Goal: Information Seeking & Learning: Find specific fact

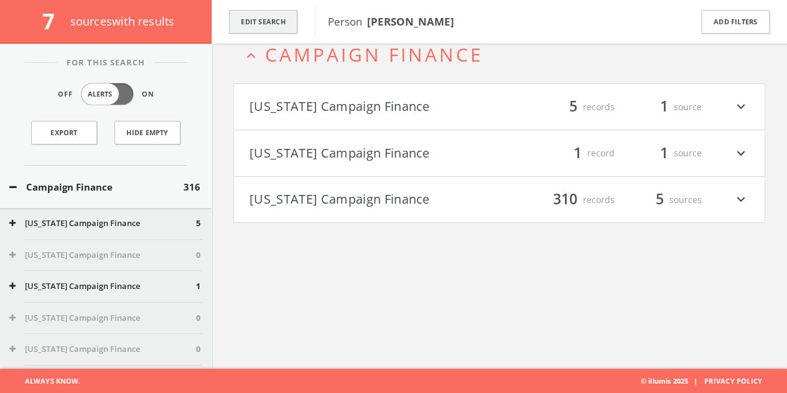
click at [253, 23] on button "Edit Search" at bounding box center [263, 22] width 68 height 24
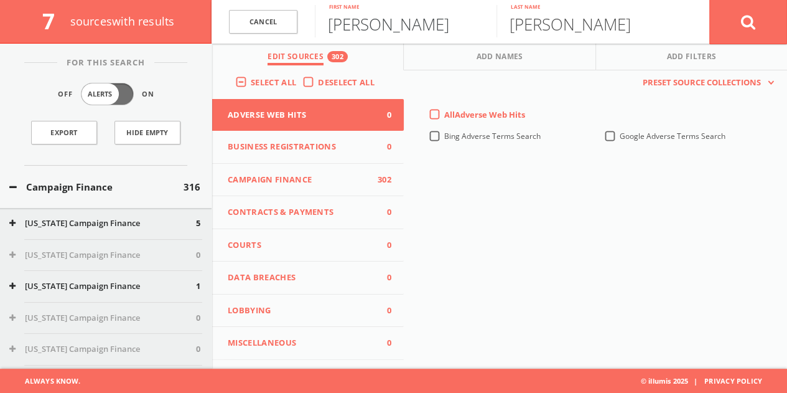
click at [337, 26] on input "[PERSON_NAME]" at bounding box center [406, 21] width 182 height 32
paste input "[PERSON_NAME]"
type input "[PERSON_NAME]"
click at [539, 28] on input "[PERSON_NAME]" at bounding box center [587, 21] width 182 height 32
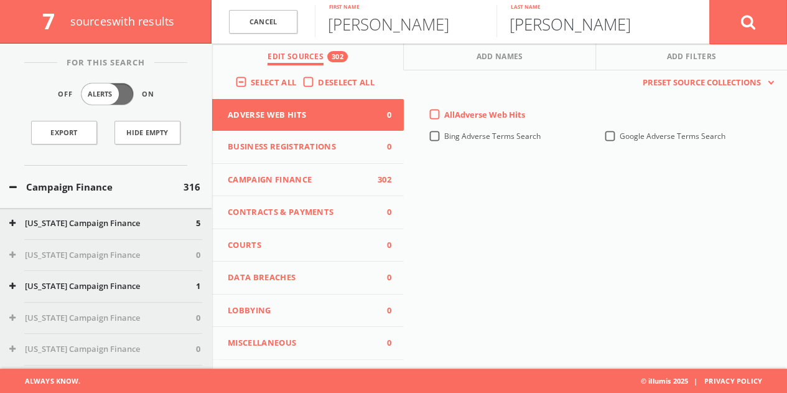
click at [539, 28] on input "[PERSON_NAME]" at bounding box center [587, 21] width 182 height 32
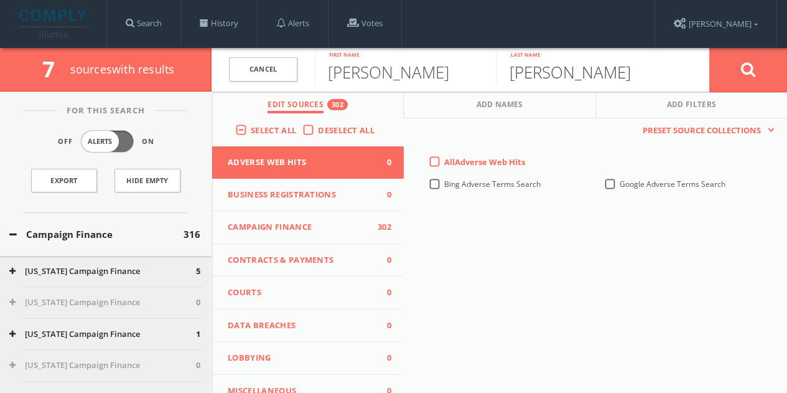
type input "[PERSON_NAME]"
click at [318, 130] on label "Deselect All" at bounding box center [349, 130] width 63 height 12
click at [0, 0] on input "Deselect All" at bounding box center [0, 0] width 0 height 0
click at [308, 223] on span "Campaign Finance" at bounding box center [300, 227] width 145 height 12
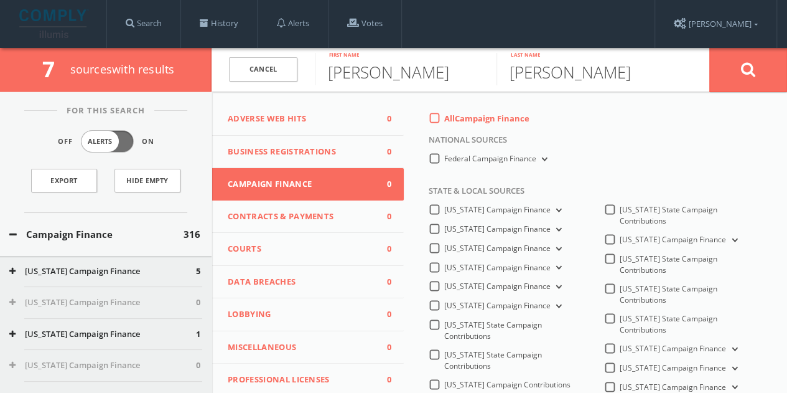
scroll to position [62, 0]
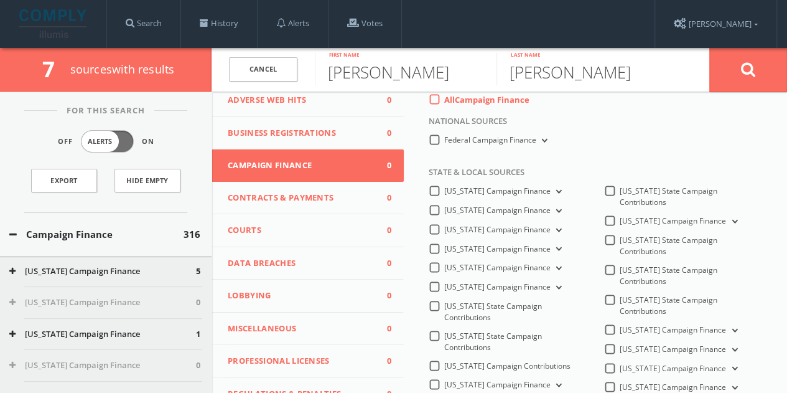
click at [444, 99] on label "All Campaign Finance" at bounding box center [486, 100] width 85 height 12
click at [0, 0] on Finance-all-0 "All Campaign Finance" at bounding box center [0, 0] width 0 height 0
click at [444, 144] on label "Federal Campaign Finance" at bounding box center [497, 140] width 106 height 12
click at [0, 0] on Finance-all "Federal Campaign Finance" at bounding box center [0, 0] width 0 height 0
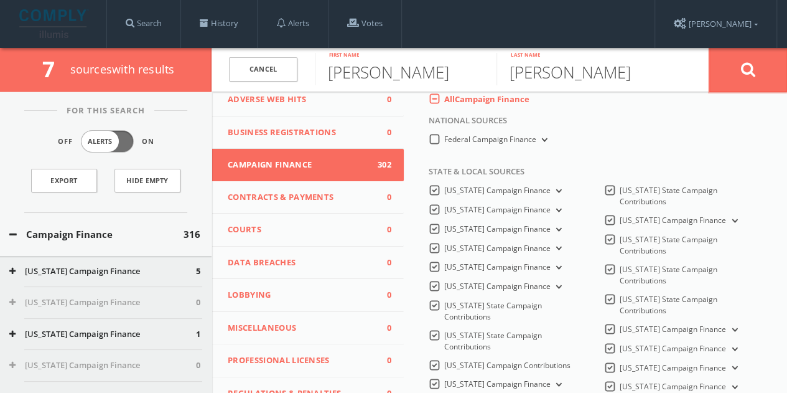
click at [734, 68] on button at bounding box center [748, 69] width 78 height 45
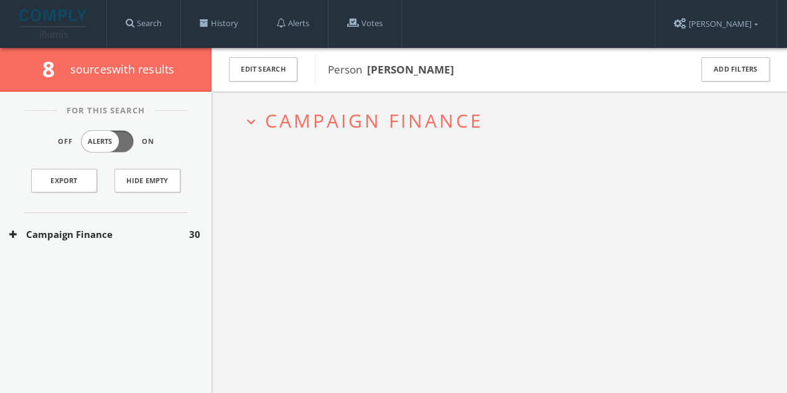
click at [147, 238] on button "Campaign Finance" at bounding box center [99, 234] width 180 height 14
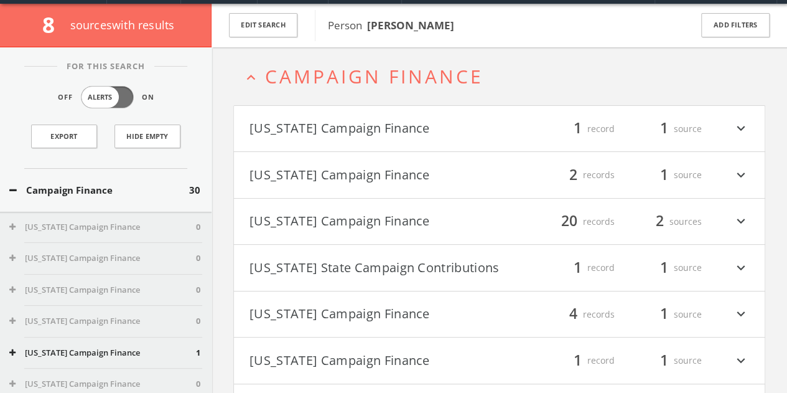
scroll to position [47, 0]
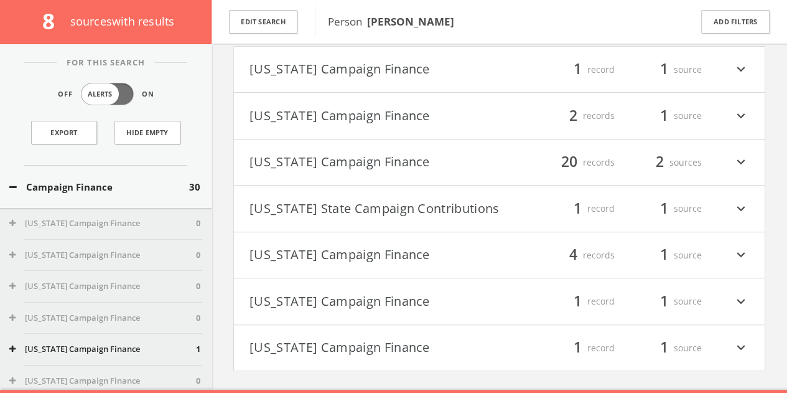
click at [363, 251] on button "[US_STATE] Campaign Finance" at bounding box center [374, 255] width 250 height 21
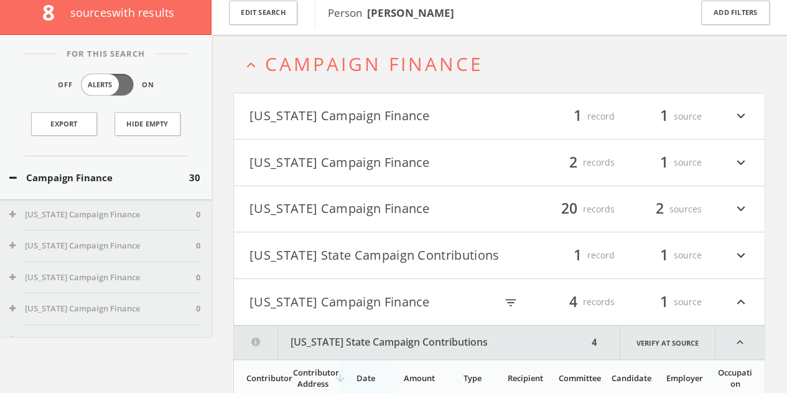
scroll to position [0, 0]
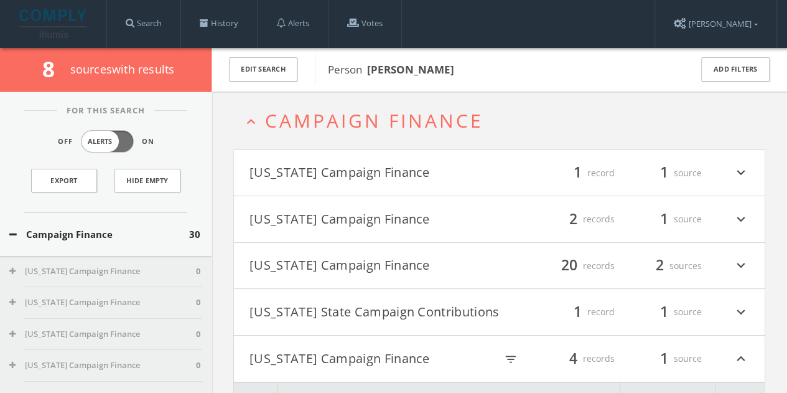
click at [285, 172] on button "[US_STATE] Campaign Finance" at bounding box center [374, 172] width 250 height 21
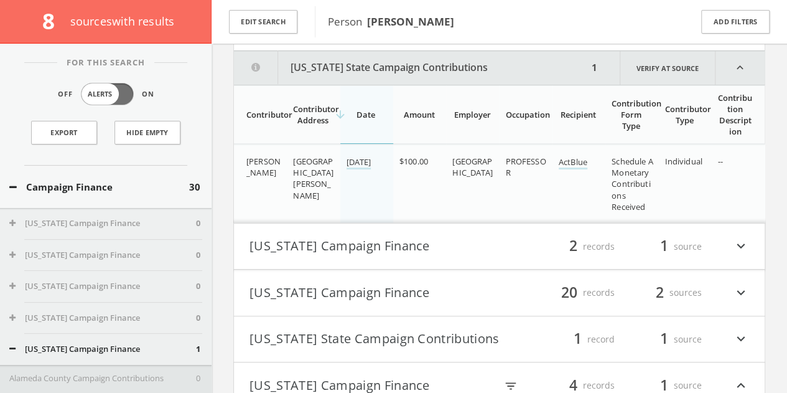
click at [296, 263] on h4 "[US_STATE] Campaign Finance filter_list 2 records 1 source expand_more" at bounding box center [499, 246] width 531 height 46
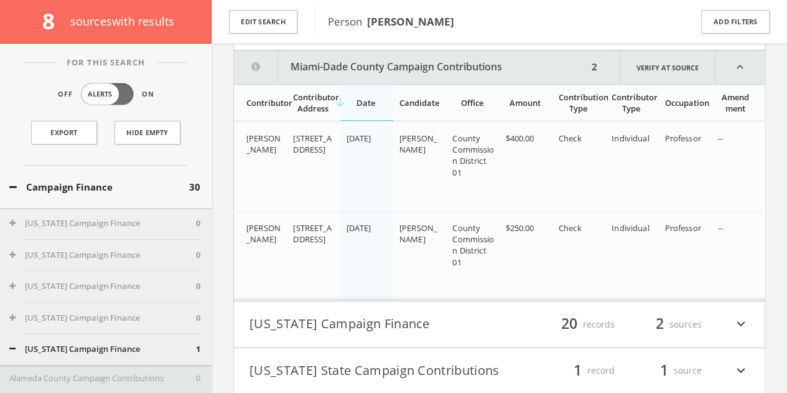
scroll to position [376, 0]
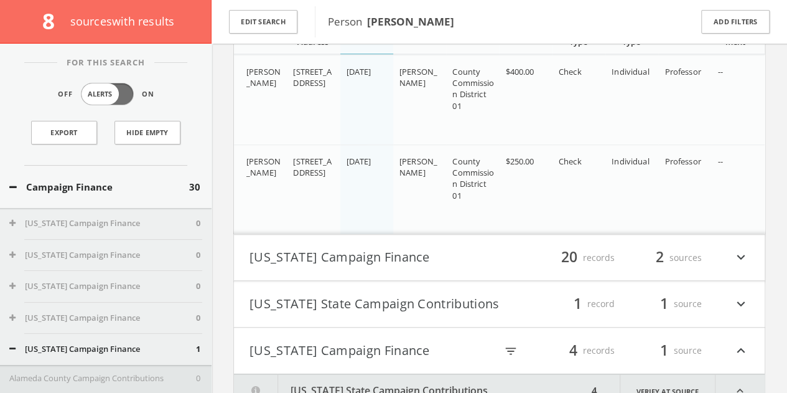
click at [335, 249] on button "[US_STATE] Campaign Finance" at bounding box center [374, 257] width 250 height 21
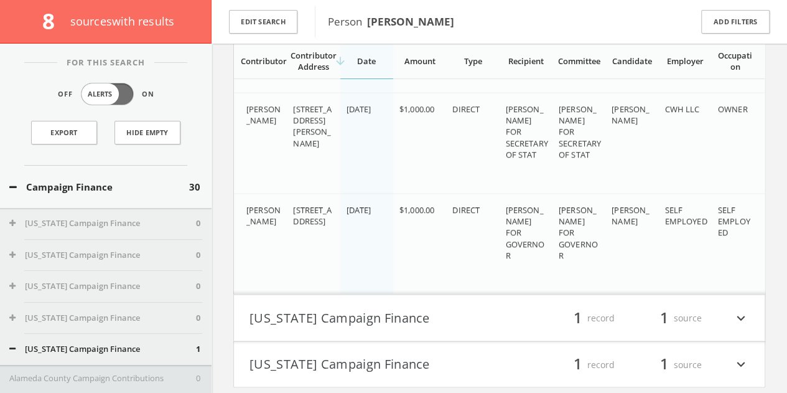
scroll to position [1095, 0]
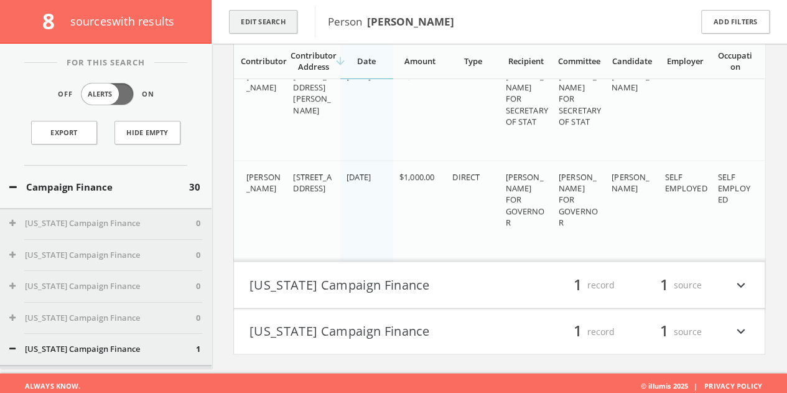
click at [276, 27] on button "Edit Search" at bounding box center [263, 22] width 68 height 24
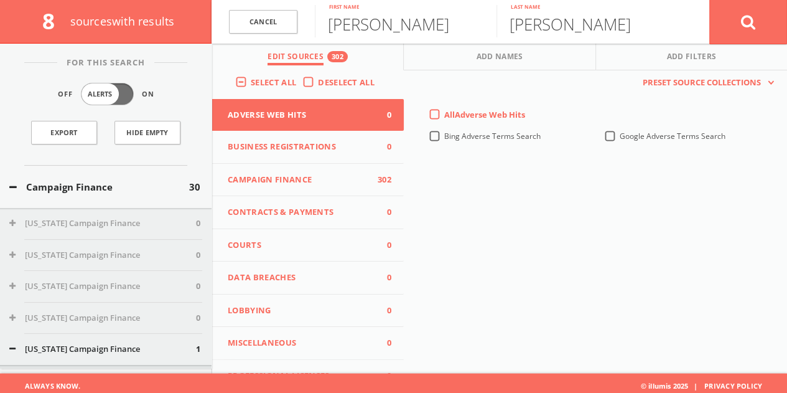
click at [314, 182] on span "Campaign Finance" at bounding box center [300, 180] width 145 height 12
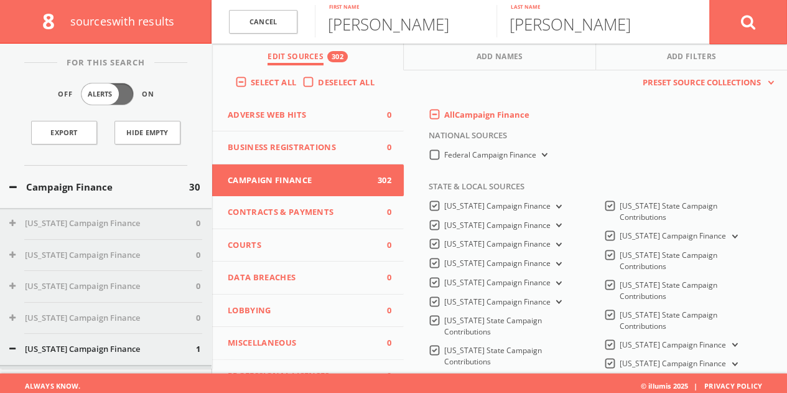
click at [300, 89] on div "Select All Deselect All" at bounding box center [308, 84] width 192 height 29
click at [318, 82] on label "Deselect All" at bounding box center [349, 83] width 63 height 12
click at [0, 0] on input "Deselect All" at bounding box center [0, 0] width 0 height 0
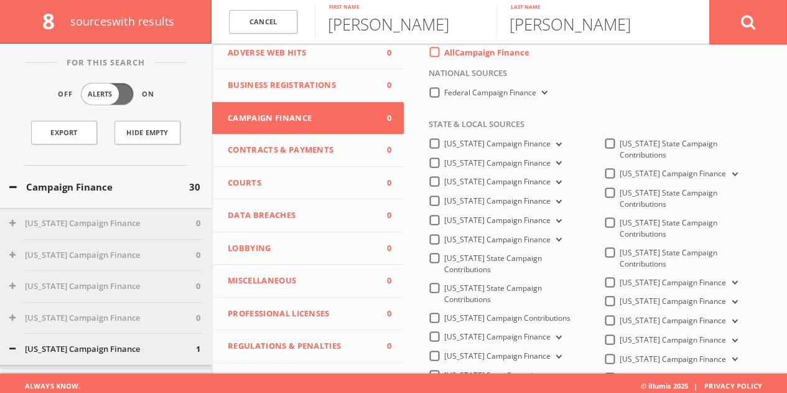
click at [299, 243] on span "Lobbying" at bounding box center [300, 248] width 145 height 12
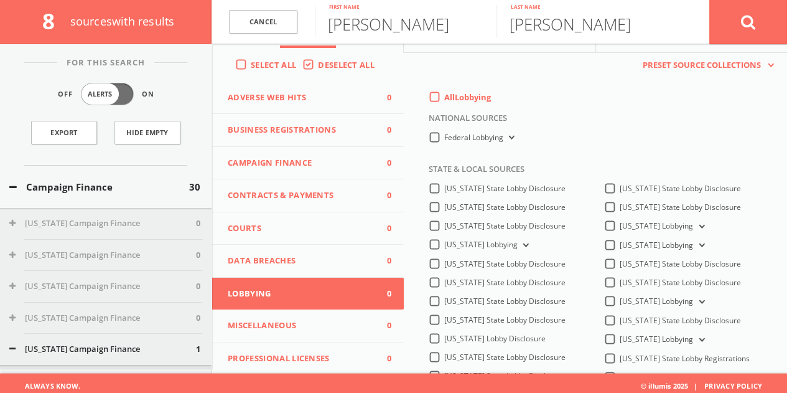
scroll to position [0, 0]
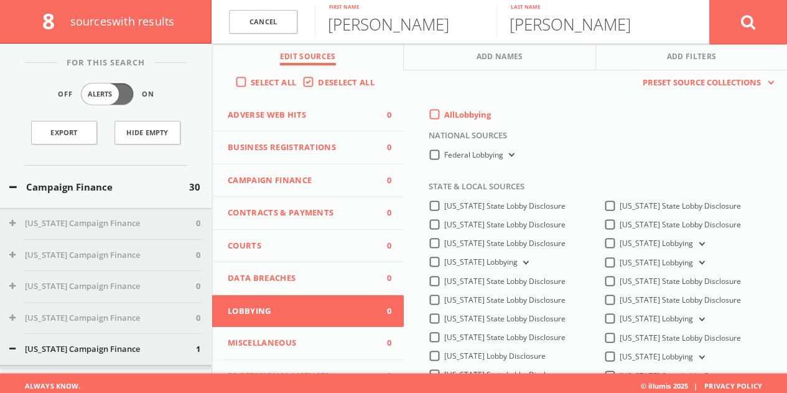
click at [444, 116] on label "All Lobbying" at bounding box center [467, 115] width 47 height 12
click at [0, 0] on input "All Lobbying" at bounding box center [0, 0] width 0 height 0
click at [724, 13] on button at bounding box center [748, 21] width 78 height 45
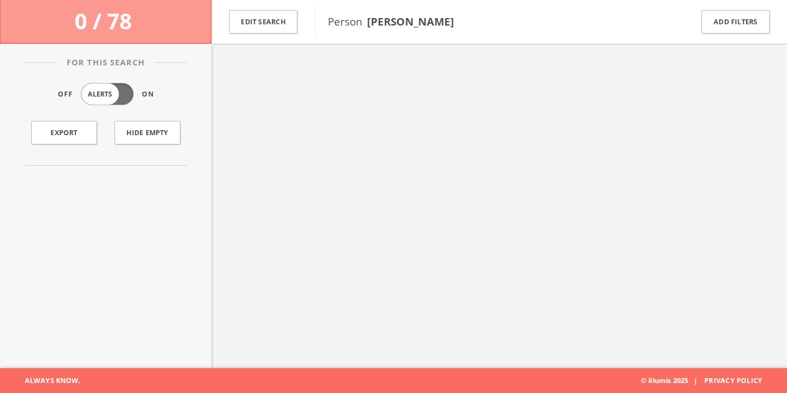
scroll to position [72, 0]
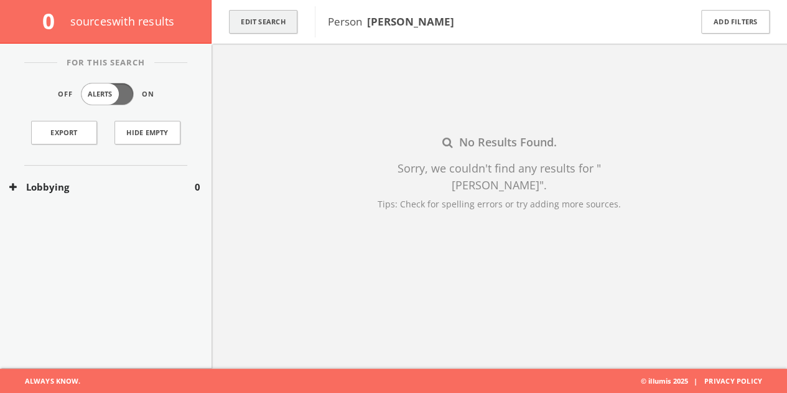
click at [254, 16] on button "Edit Search" at bounding box center [263, 22] width 68 height 24
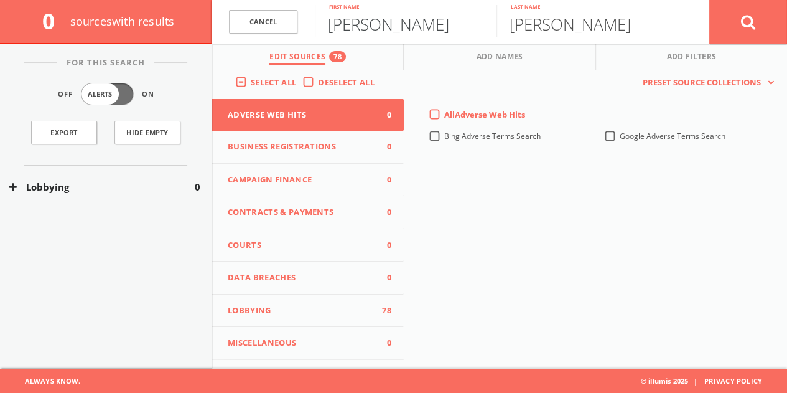
click at [392, 21] on input "[PERSON_NAME]" at bounding box center [406, 21] width 182 height 32
type input "[PERSON_NAME]"
drag, startPoint x: 571, startPoint y: 30, endPoint x: 443, endPoint y: 29, distance: 128.2
click at [448, 30] on form "Cancel [PERSON_NAME] First name [PERSON_NAME] Last name Cancel" at bounding box center [500, 22] width 576 height 44
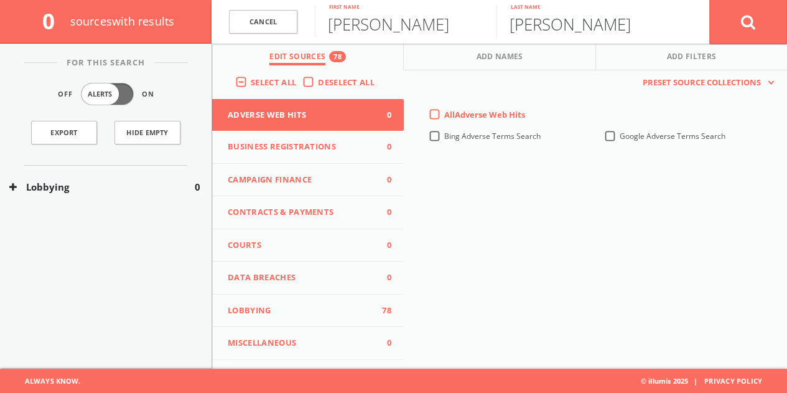
type input "[PERSON_NAME]"
click at [741, 27] on icon at bounding box center [748, 22] width 15 height 16
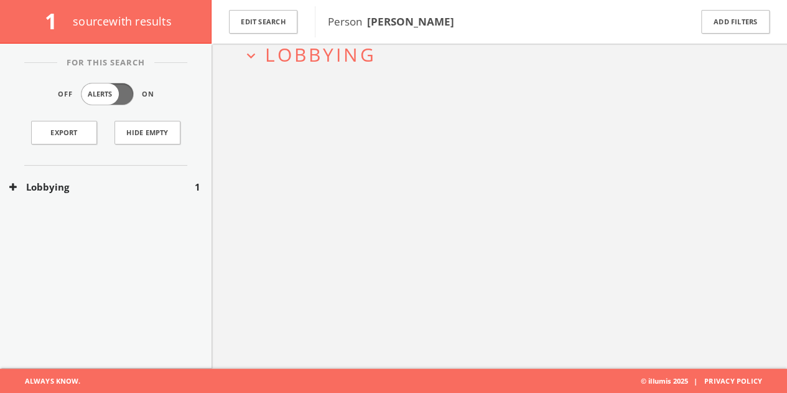
click at [78, 174] on div "Lobbying 1" at bounding box center [106, 186] width 212 height 43
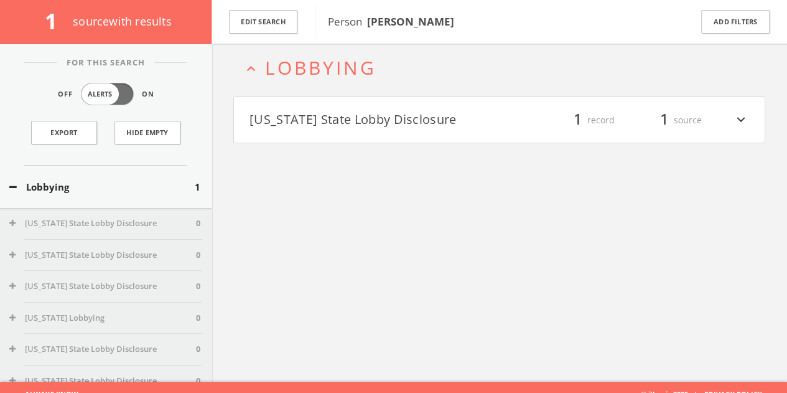
click at [304, 130] on h4 "[US_STATE] State Lobby Disclosure filter_list 1 record 1 source expand_more" at bounding box center [499, 120] width 531 height 46
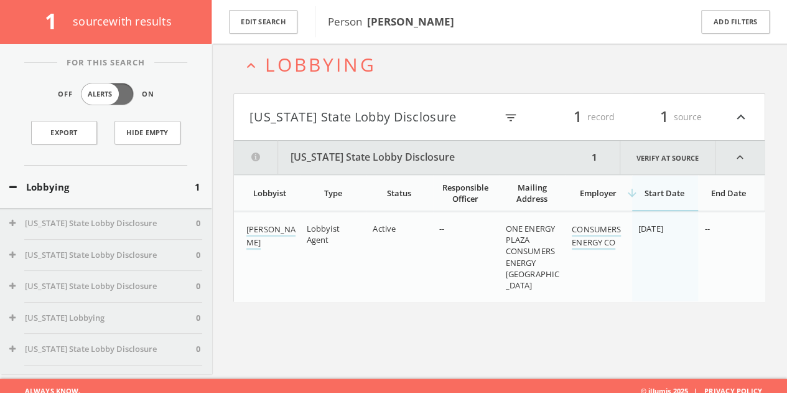
scroll to position [72, 0]
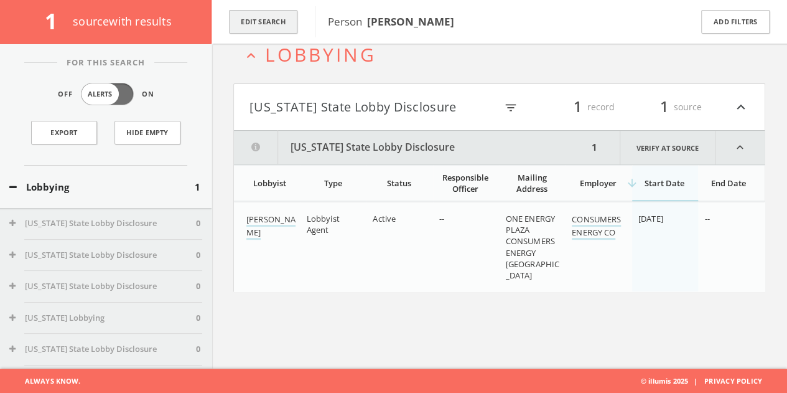
click at [280, 21] on button "Edit Search" at bounding box center [263, 22] width 68 height 24
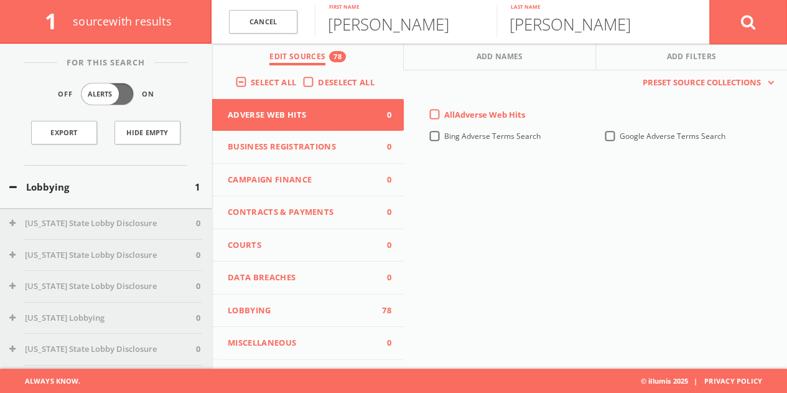
click at [300, 85] on label "Select All" at bounding box center [277, 83] width 52 height 12
click at [0, 0] on input "Select All" at bounding box center [0, 0] width 0 height 0
click at [277, 174] on span "Campaign Finance" at bounding box center [300, 180] width 145 height 12
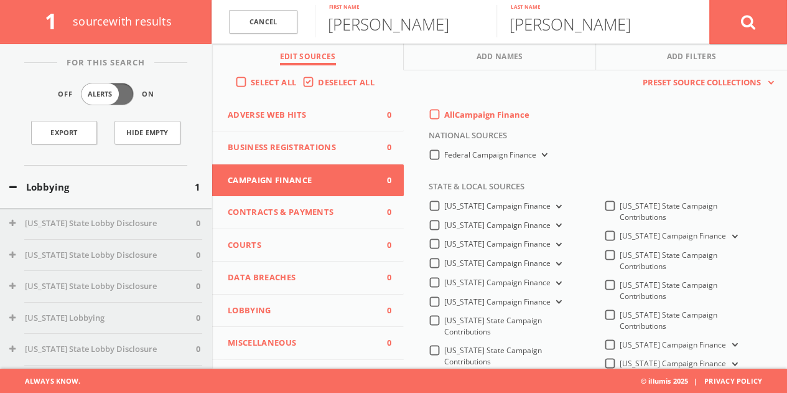
click at [444, 109] on label "All Campaign Finance" at bounding box center [486, 115] width 85 height 12
click at [0, 0] on Finance-all-0 "All Campaign Finance" at bounding box center [0, 0] width 0 height 0
click at [444, 149] on label "Federal Campaign Finance" at bounding box center [497, 155] width 106 height 12
click at [0, 0] on Finance-all "Federal Campaign Finance" at bounding box center [0, 0] width 0 height 0
click at [765, 9] on button at bounding box center [748, 21] width 78 height 45
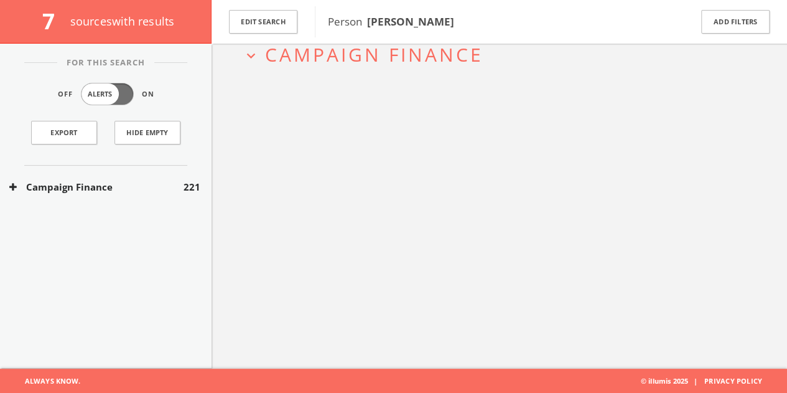
drag, startPoint x: 144, startPoint y: 208, endPoint x: 143, endPoint y: 193, distance: 15.6
click at [144, 207] on div "For This Search Off Alerts On Export Hide Empty Campaign Finance 221" at bounding box center [106, 155] width 212 height 186
click at [142, 189] on button "Campaign Finance" at bounding box center [96, 187] width 174 height 14
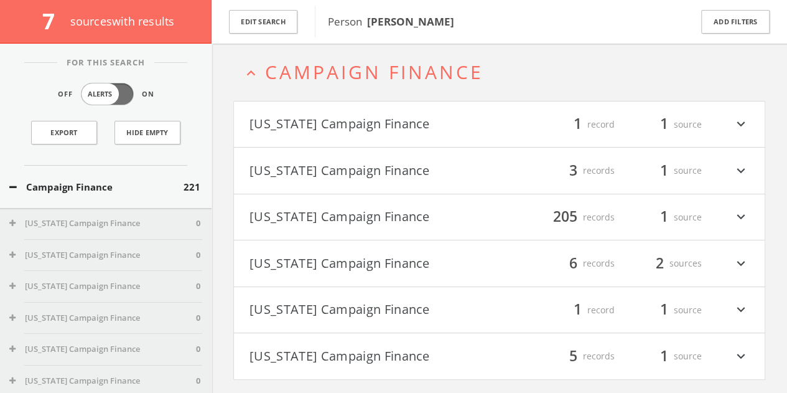
click at [408, 210] on button "[US_STATE] Campaign Finance" at bounding box center [374, 217] width 250 height 21
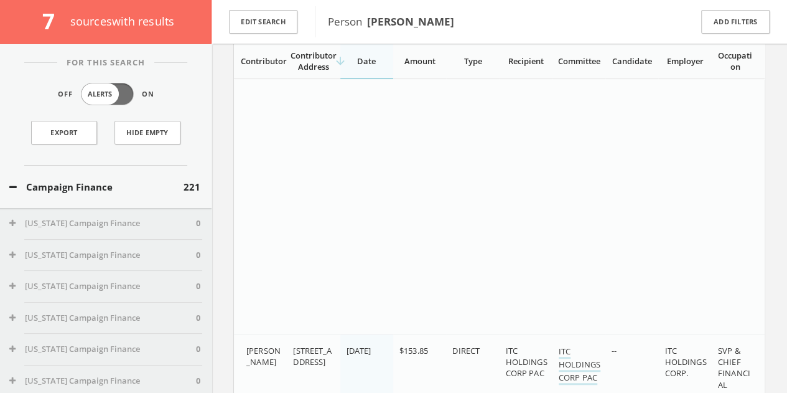
scroll to position [19645, 0]
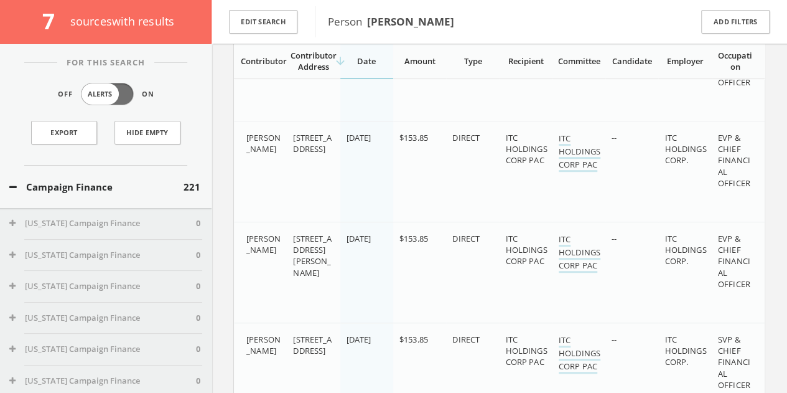
scroll to position [19136, 0]
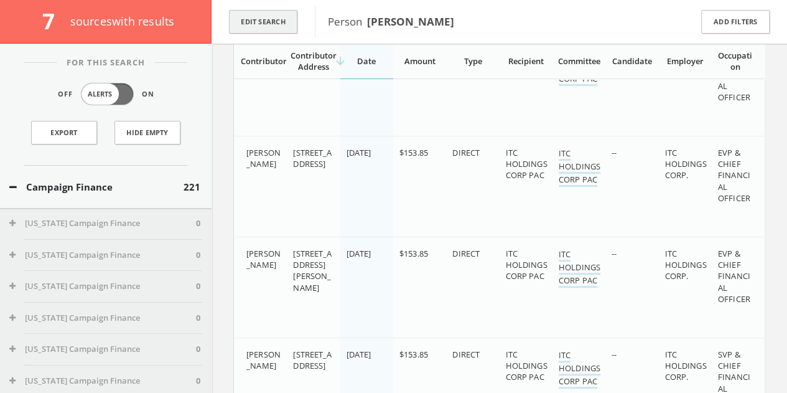
click at [272, 29] on button "Edit Search" at bounding box center [263, 22] width 68 height 24
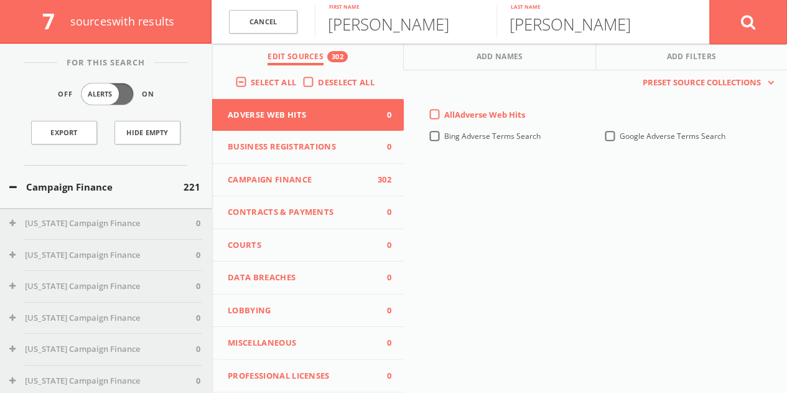
click at [318, 78] on label "Deselect All" at bounding box center [349, 83] width 63 height 12
click at [0, 0] on input "Deselect All" at bounding box center [0, 0] width 0 height 0
click at [263, 309] on span "Lobbying" at bounding box center [300, 310] width 145 height 12
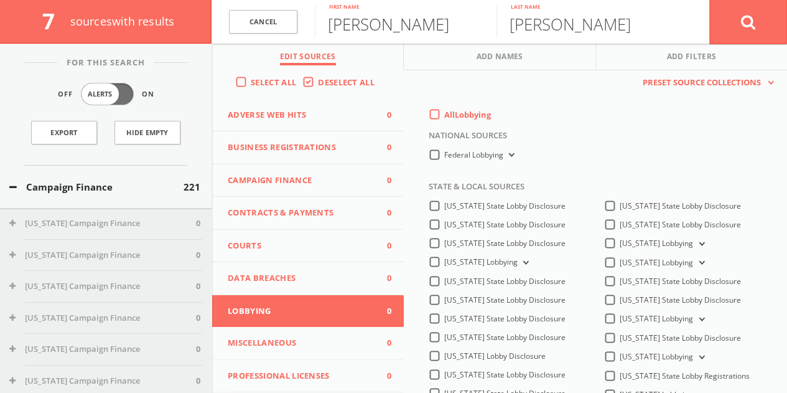
click at [396, 28] on input "[PERSON_NAME]" at bounding box center [406, 21] width 182 height 32
type input "Kellen"
type input "[PERSON_NAME]"
click at [709, 0] on button at bounding box center [748, 21] width 78 height 45
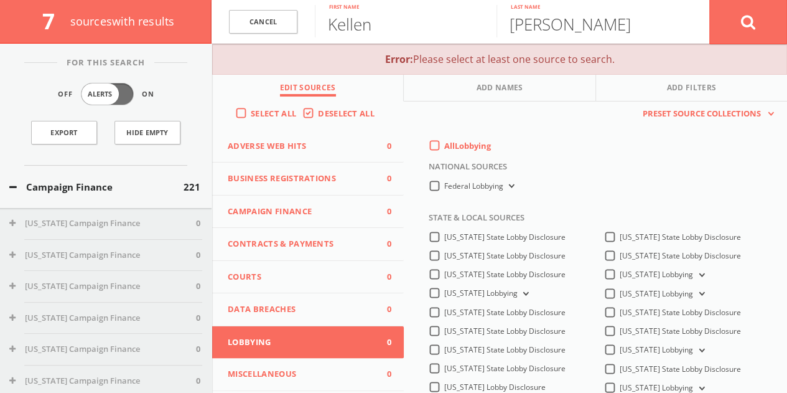
click at [315, 337] on span "Lobbying" at bounding box center [300, 342] width 145 height 12
click at [444, 151] on label "All Lobbying" at bounding box center [467, 146] width 47 height 12
click at [0, 0] on input "All Lobbying" at bounding box center [0, 0] width 0 height 0
click at [766, 21] on button at bounding box center [748, 21] width 78 height 45
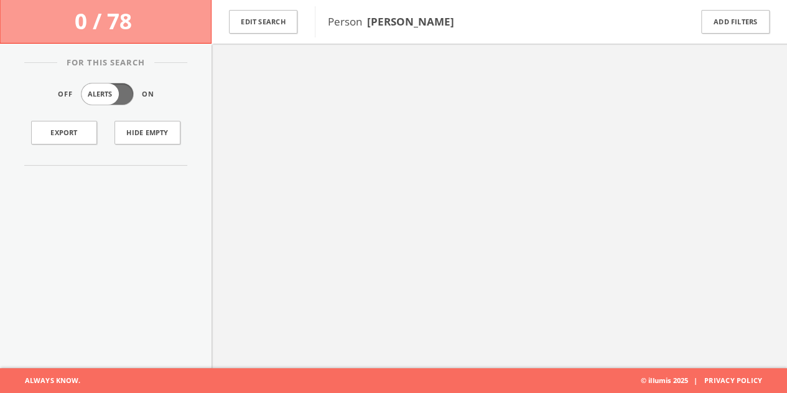
scroll to position [72, 0]
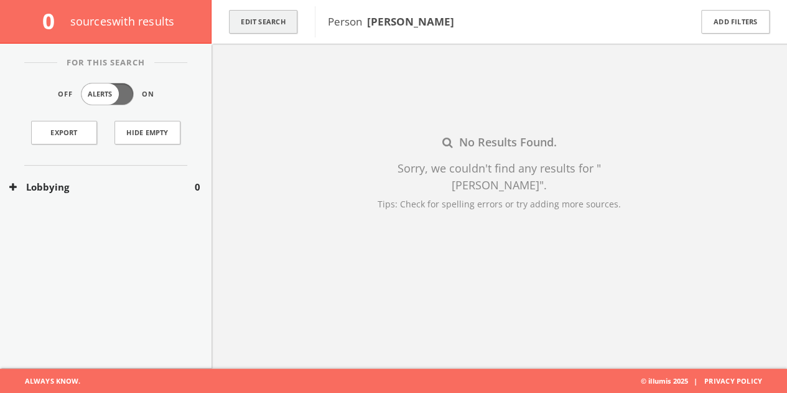
click at [285, 26] on button "Edit Search" at bounding box center [263, 22] width 68 height 24
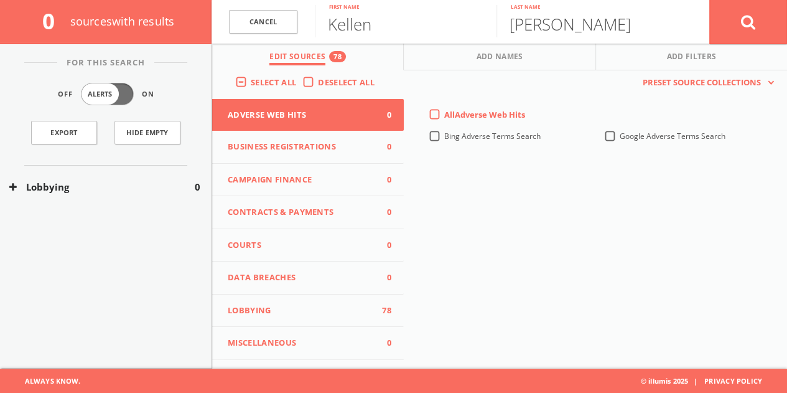
click at [318, 78] on label "Deselect All" at bounding box center [349, 83] width 63 height 12
click at [0, 0] on input "Deselect All" at bounding box center [0, 0] width 0 height 0
click at [287, 179] on span "Campaign Finance" at bounding box center [300, 180] width 145 height 12
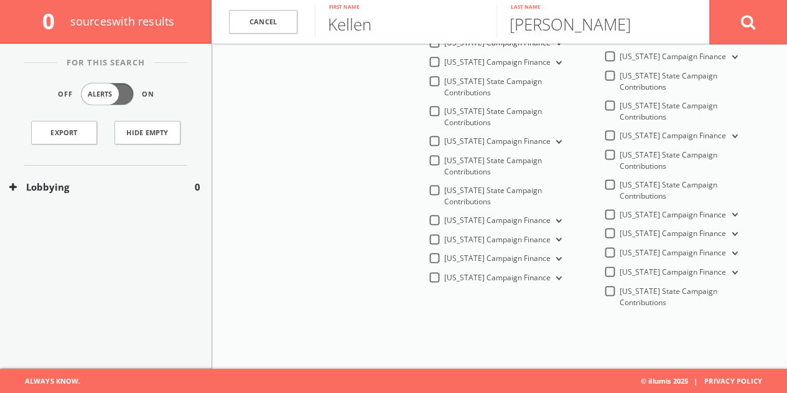
click at [460, 215] on span "[US_STATE] Campaign Finance" at bounding box center [497, 220] width 106 height 11
click at [0, 0] on Finance-all "[US_STATE] Campaign Finance" at bounding box center [0, 0] width 0 height 0
click at [745, 9] on button at bounding box center [748, 21] width 78 height 45
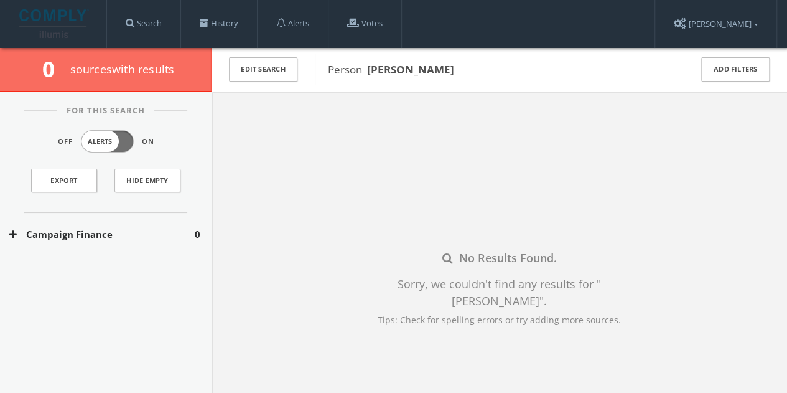
click at [80, 228] on button "Campaign Finance" at bounding box center [101, 234] width 185 height 14
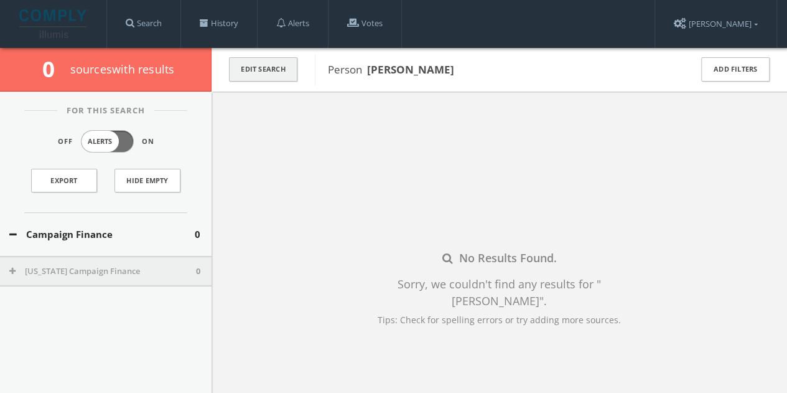
click at [258, 65] on button "Edit Search" at bounding box center [263, 69] width 68 height 24
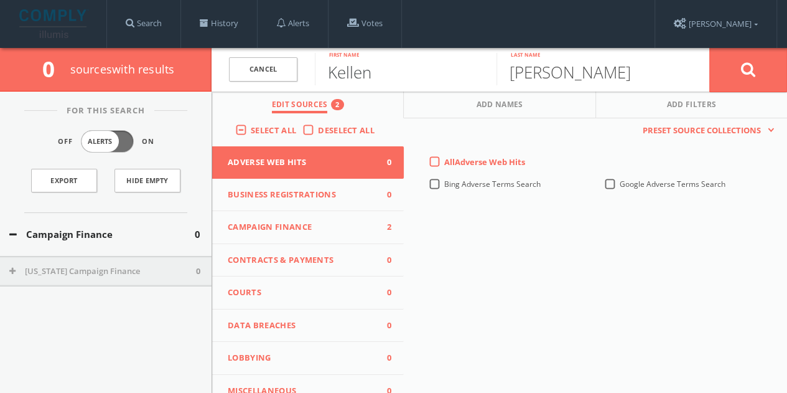
click at [416, 73] on input "Kellen" at bounding box center [406, 69] width 182 height 32
type input "Essel"
type input "b"
type input "[PERSON_NAME]"
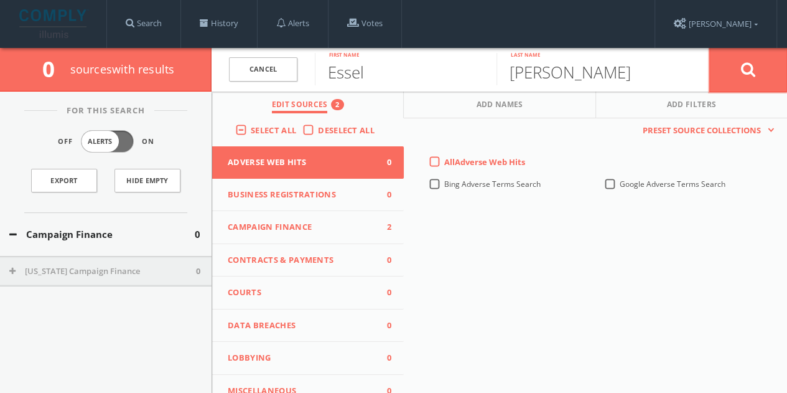
click at [759, 75] on button at bounding box center [748, 69] width 78 height 45
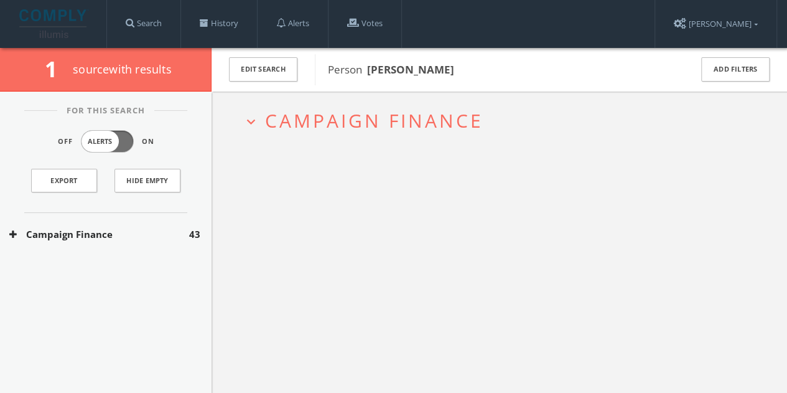
click at [146, 224] on div "Campaign Finance 43" at bounding box center [106, 234] width 212 height 43
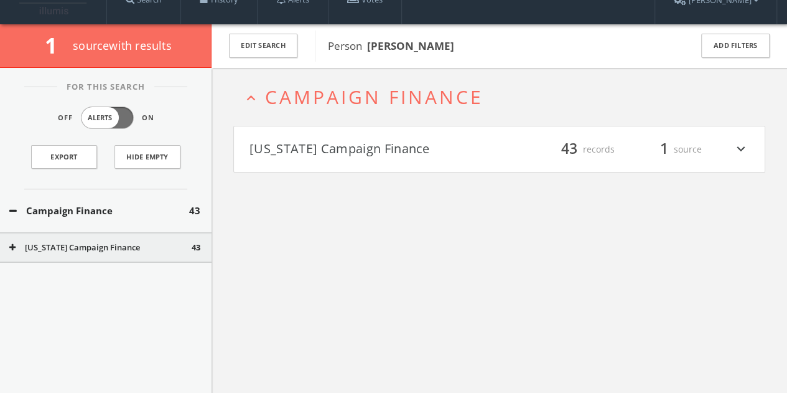
click at [443, 145] on button "[US_STATE] Campaign Finance" at bounding box center [374, 149] width 250 height 21
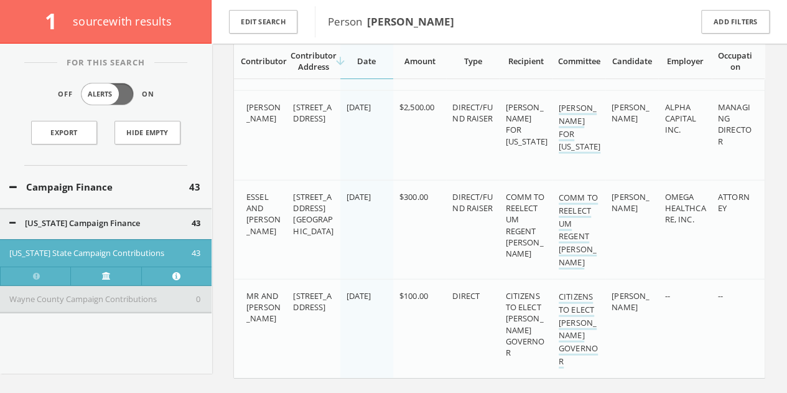
scroll to position [3769, 0]
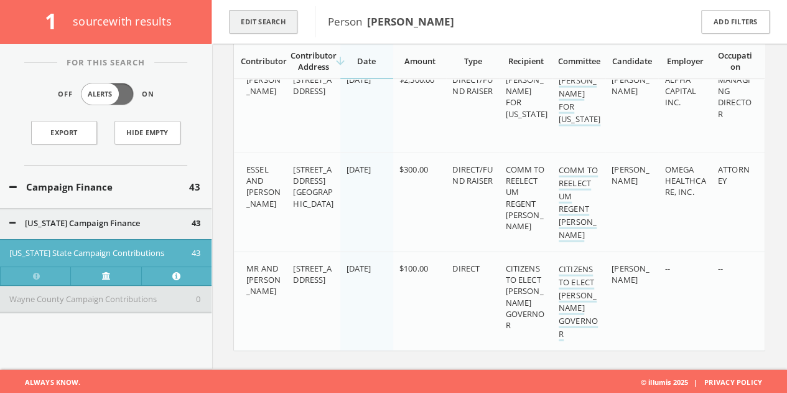
click at [277, 26] on button "Edit Search" at bounding box center [263, 22] width 68 height 24
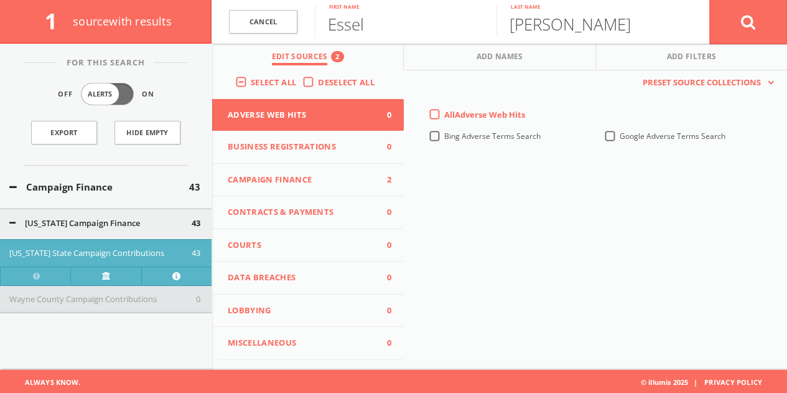
click at [318, 82] on span "Deselect All" at bounding box center [346, 82] width 57 height 11
click at [0, 0] on input "Deselect All" at bounding box center [0, 0] width 0 height 0
click at [276, 294] on button "Lobbying 0" at bounding box center [308, 310] width 192 height 33
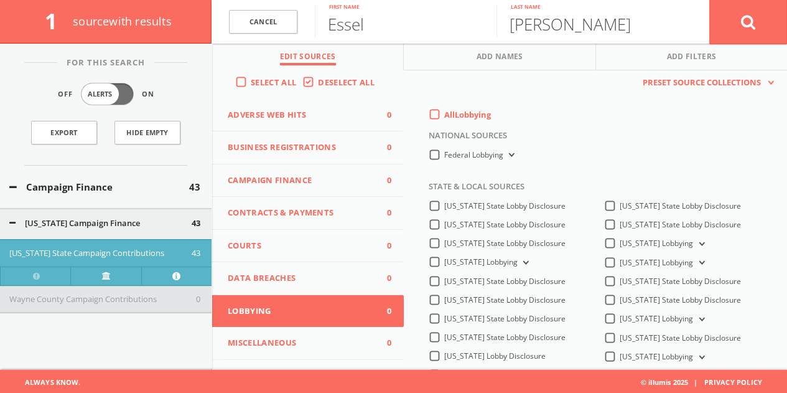
click at [429, 114] on div "All Lobbying" at bounding box center [460, 114] width 62 height 11
click at [444, 113] on label "All Lobbying" at bounding box center [467, 115] width 47 height 12
click at [0, 0] on input "All Lobbying" at bounding box center [0, 0] width 0 height 0
click at [748, 9] on button at bounding box center [748, 21] width 78 height 45
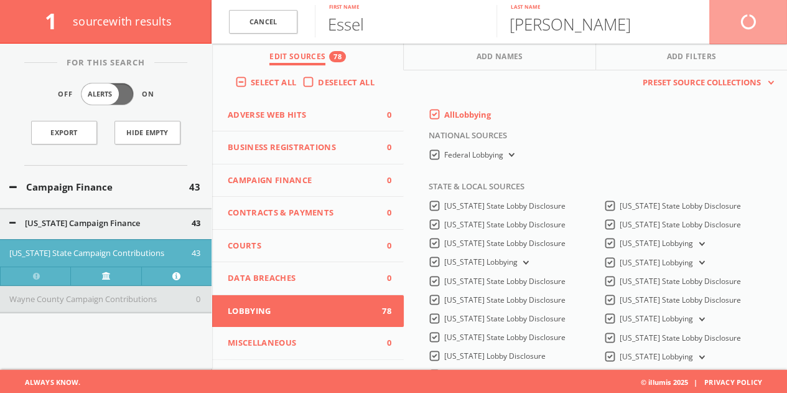
scroll to position [72, 0]
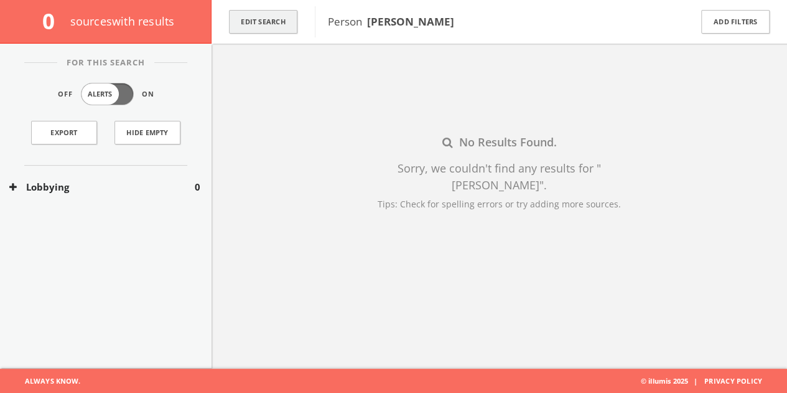
click at [251, 22] on button "Edit Search" at bounding box center [263, 22] width 68 height 24
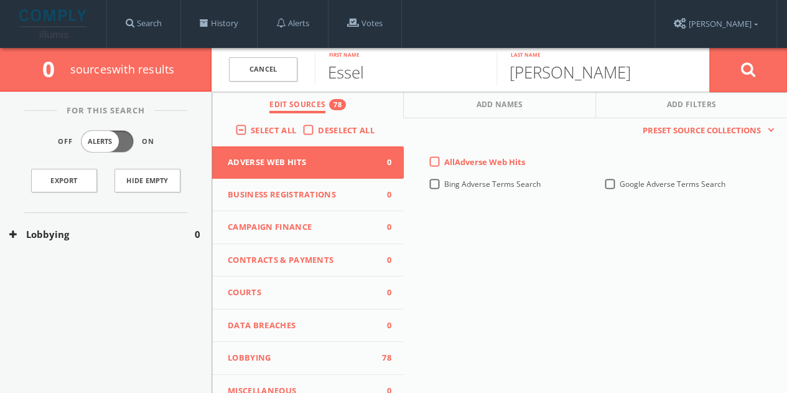
scroll to position [0, 0]
click at [283, 80] on link "Cancel" at bounding box center [263, 69] width 68 height 24
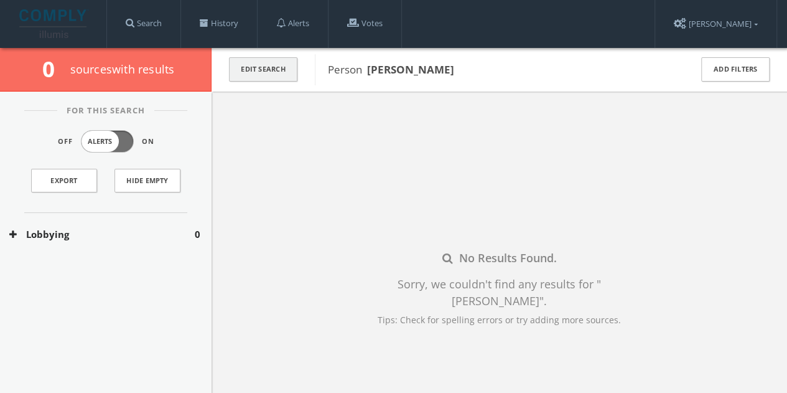
click at [286, 68] on button "Edit Search" at bounding box center [263, 69] width 68 height 24
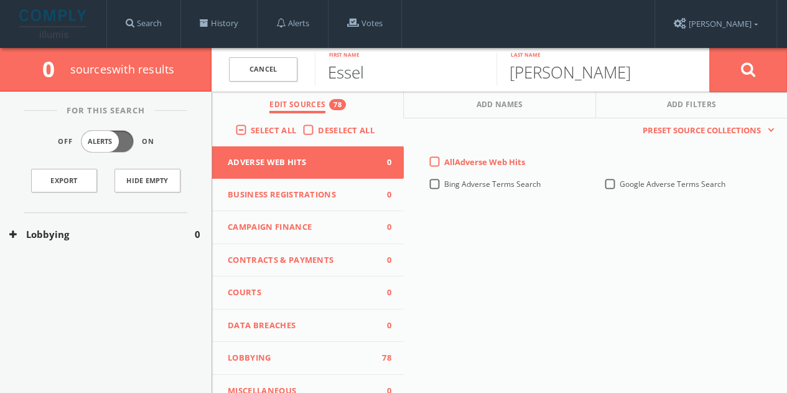
click at [382, 68] on input "Essel" at bounding box center [406, 69] width 182 height 32
paste input "Menakka"
type input "Menakka"
click at [750, 72] on icon at bounding box center [748, 70] width 15 height 16
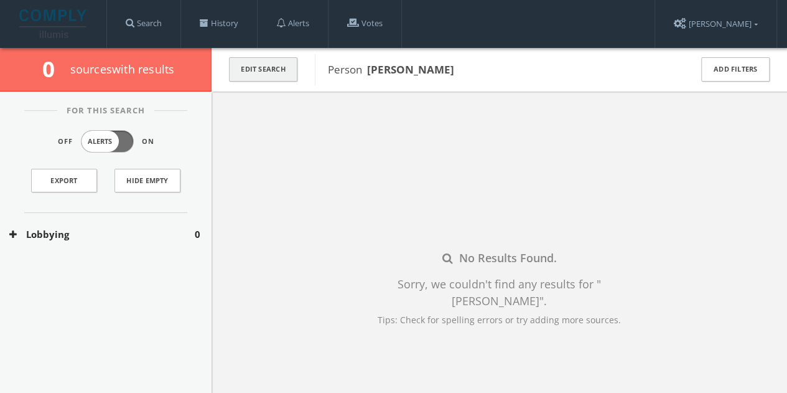
click at [265, 80] on button "Edit Search" at bounding box center [263, 69] width 68 height 24
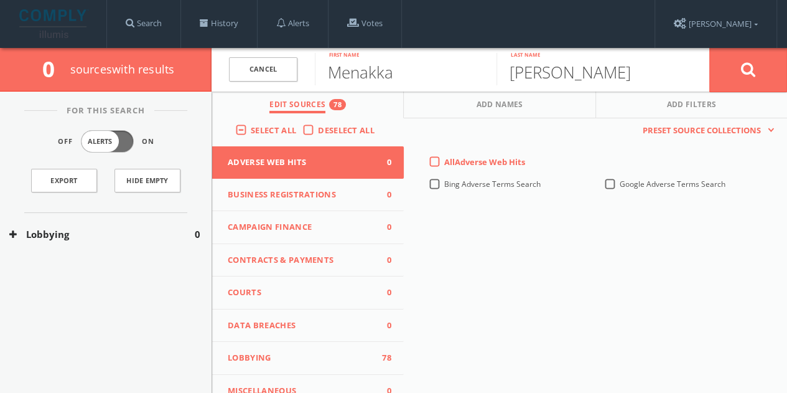
click at [302, 129] on div "Deselect All" at bounding box center [341, 129] width 78 height 11
click at [318, 128] on label "Deselect All" at bounding box center [349, 130] width 63 height 12
click at [0, 0] on input "Deselect All" at bounding box center [0, 0] width 0 height 0
click at [287, 228] on span "Campaign Finance" at bounding box center [300, 227] width 145 height 12
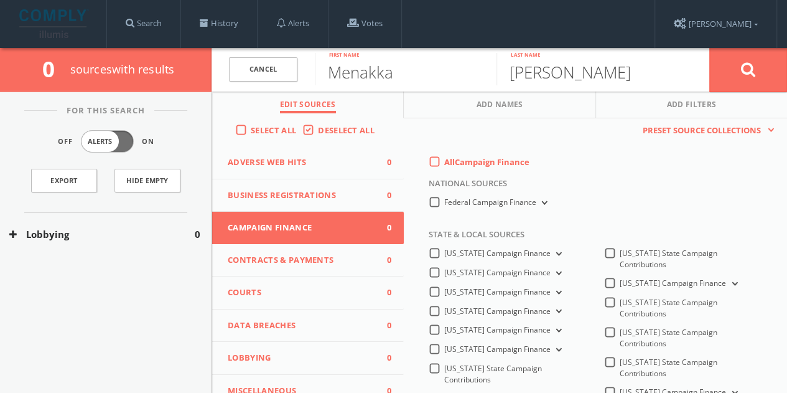
click at [444, 162] on label "All Campaign Finance" at bounding box center [486, 162] width 85 height 12
click at [0, 0] on Finance-all-0 "All Campaign Finance" at bounding box center [0, 0] width 0 height 0
click at [444, 202] on label "Federal Campaign Finance" at bounding box center [497, 203] width 106 height 12
click at [0, 0] on Finance-all "Federal Campaign Finance" at bounding box center [0, 0] width 0 height 0
click at [770, 60] on button at bounding box center [748, 69] width 78 height 45
